Goal: Check status: Check status

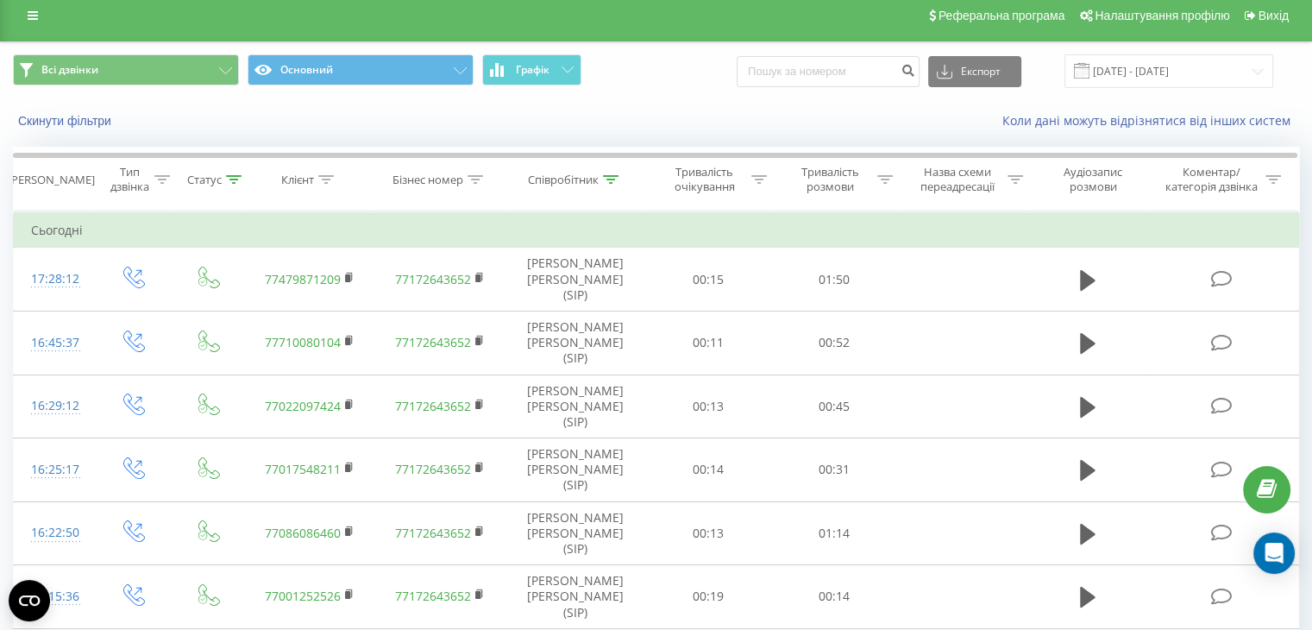
scroll to position [3, 0]
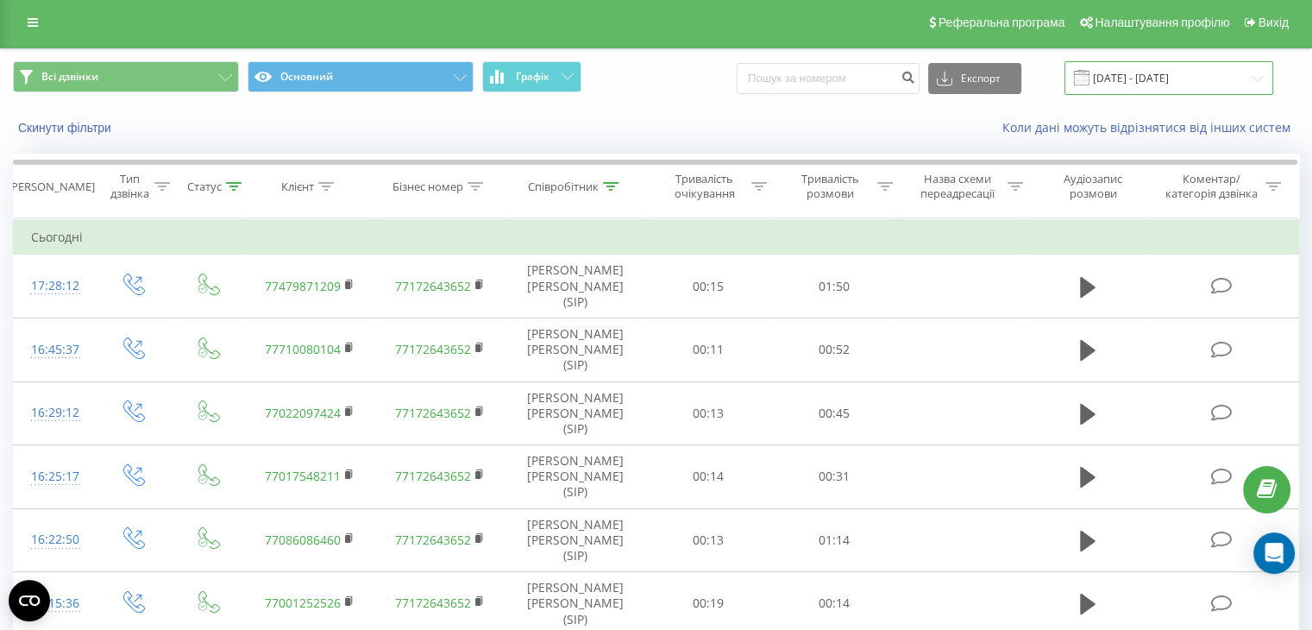
click at [1128, 86] on input "[DATE] - [DATE]" at bounding box center [1168, 78] width 209 height 34
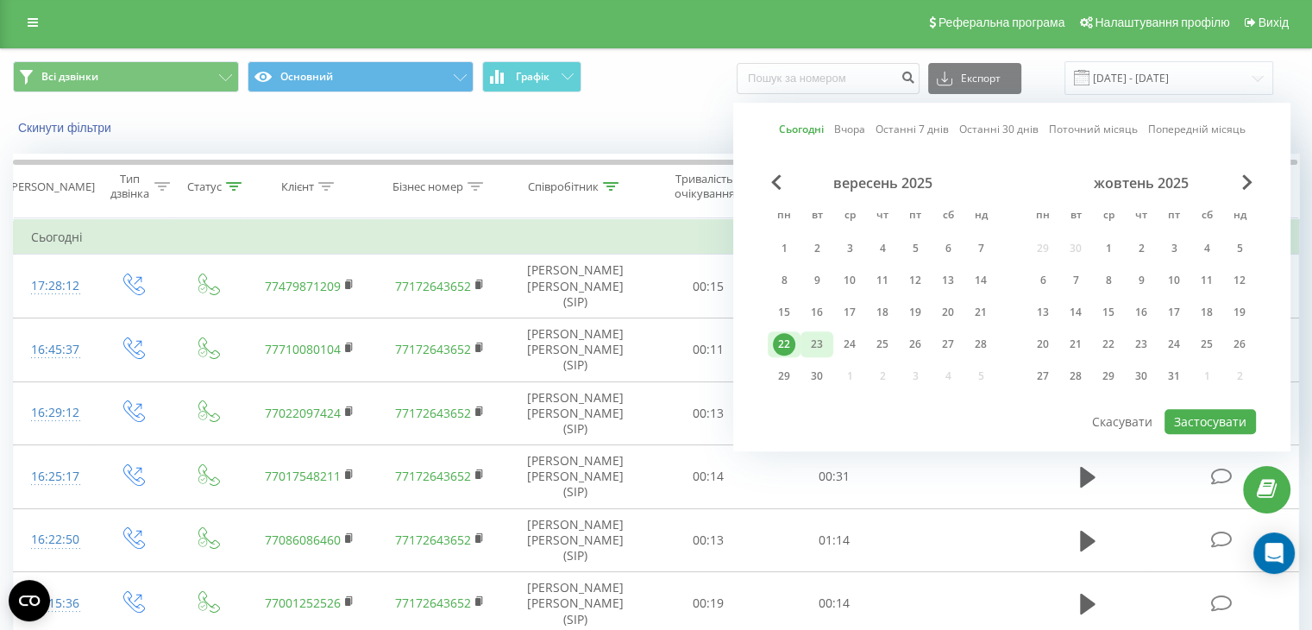
click at [821, 342] on div "23" at bounding box center [816, 344] width 22 height 22
click at [1222, 415] on button "Застосувати" at bounding box center [1209, 421] width 91 height 25
type input "[DATE] - [DATE]"
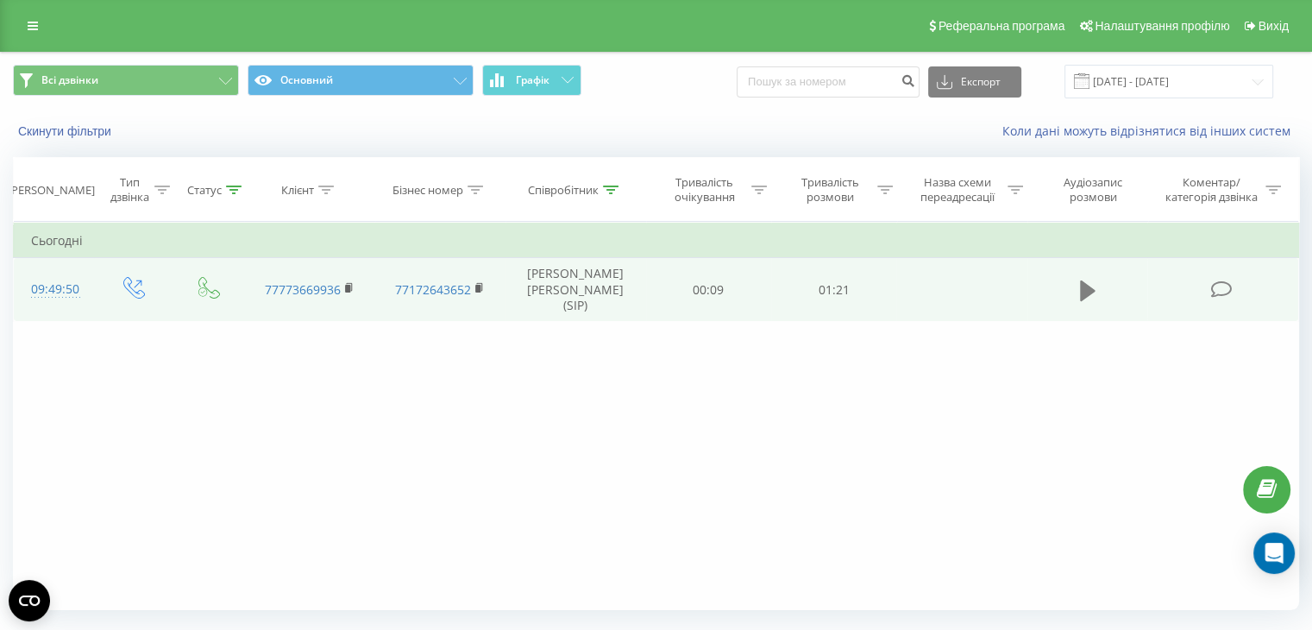
click at [1090, 279] on icon at bounding box center [1088, 291] width 16 height 24
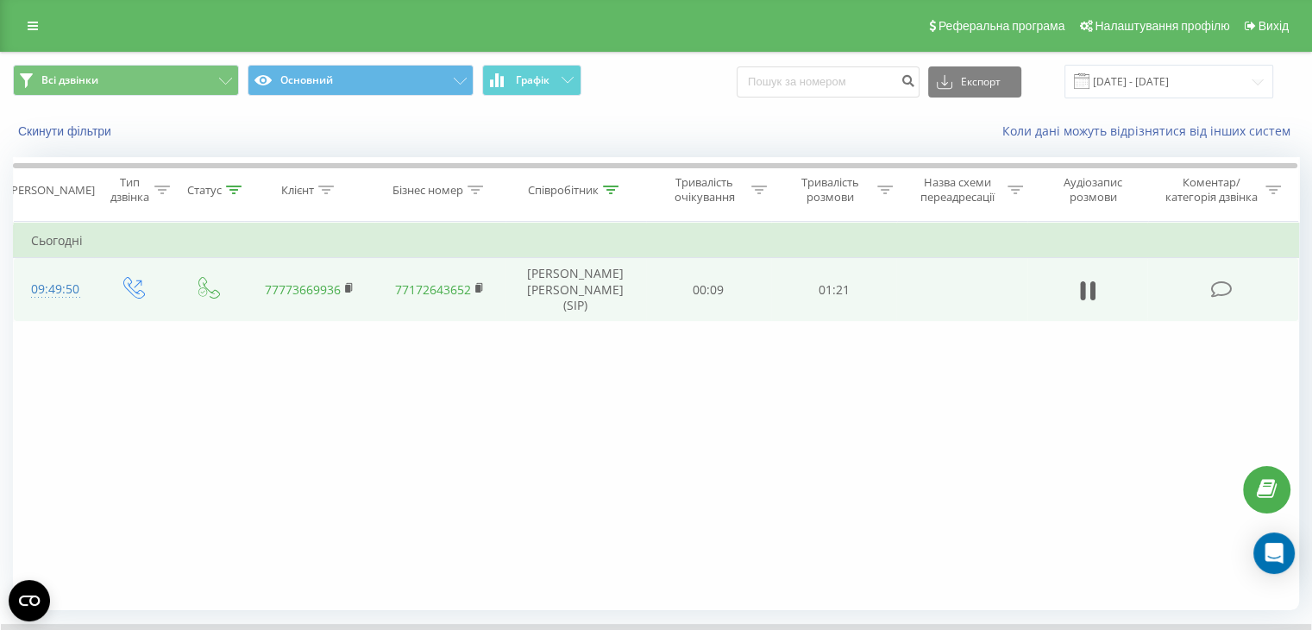
scroll to position [110, 0]
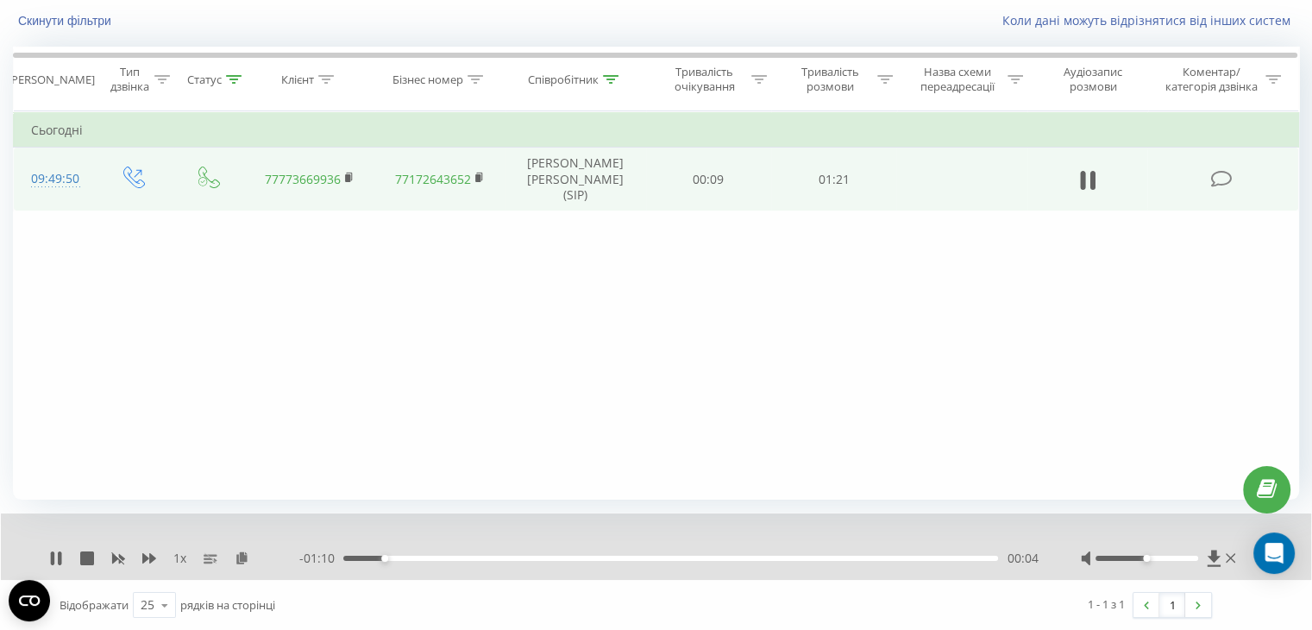
click at [443, 555] on div "00:04" at bounding box center [670, 557] width 655 height 5
click at [476, 559] on div "00:15" at bounding box center [670, 557] width 655 height 5
click at [558, 559] on div "00:15" at bounding box center [670, 557] width 655 height 5
click at [625, 557] on div "00:32" at bounding box center [670, 557] width 655 height 5
click at [675, 556] on div "00:37" at bounding box center [670, 557] width 655 height 5
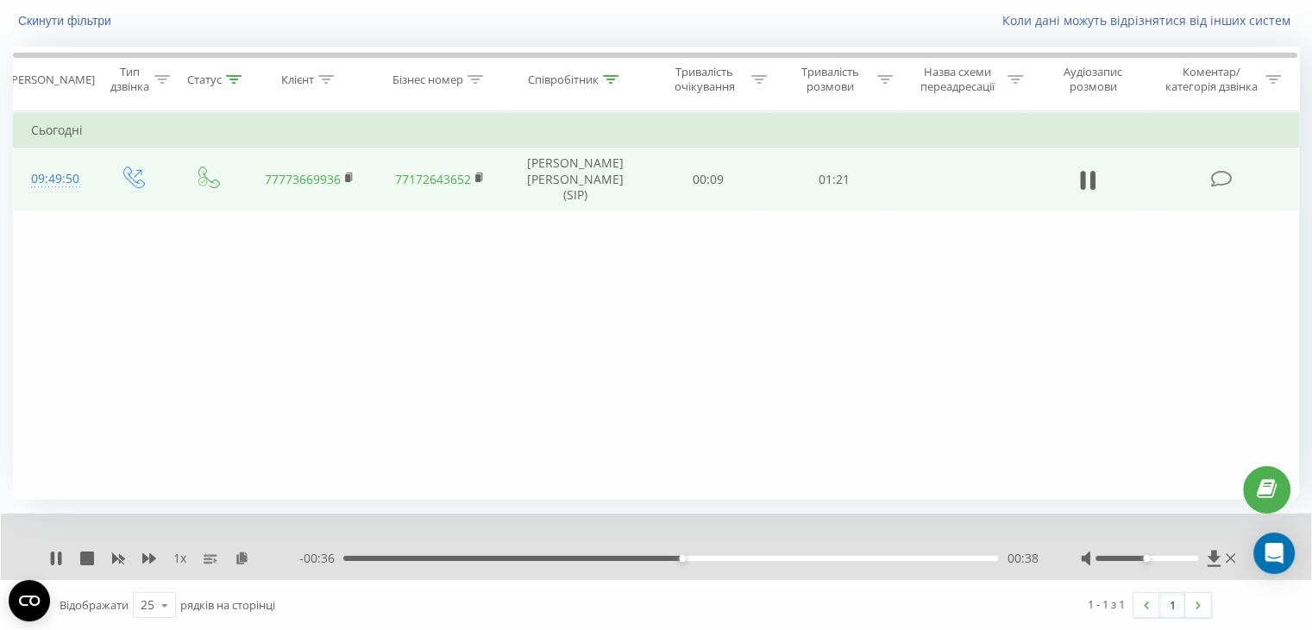
click at [769, 555] on div "00:38" at bounding box center [670, 557] width 655 height 5
click at [56, 560] on icon at bounding box center [56, 558] width 14 height 14
